Goal: Task Accomplishment & Management: Manage account settings

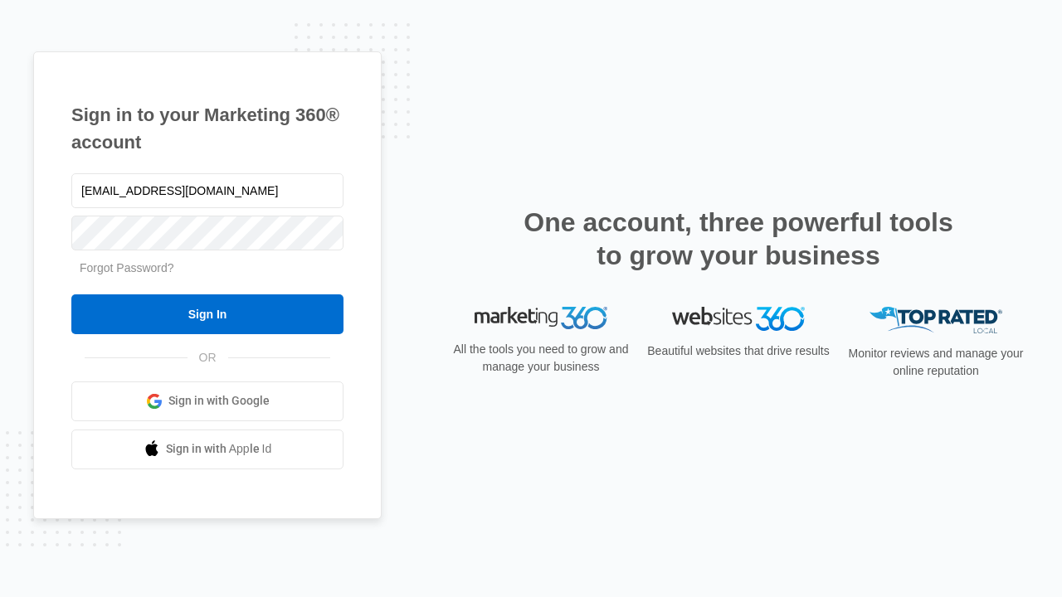
type input "[EMAIL_ADDRESS][DOMAIN_NAME]"
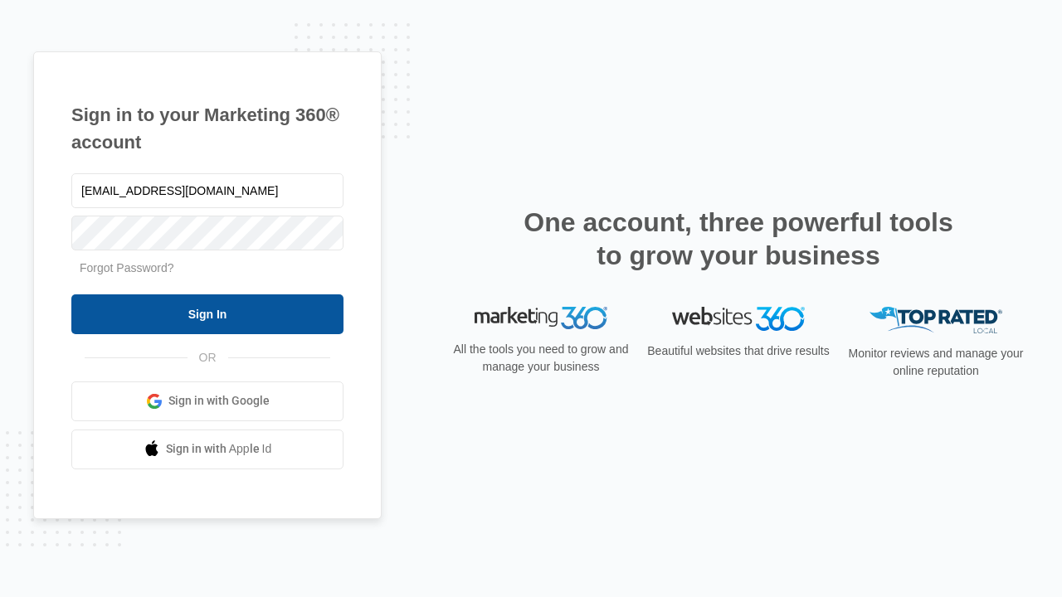
click at [207, 314] on input "Sign In" at bounding box center [207, 315] width 272 height 40
